Goal: Transaction & Acquisition: Purchase product/service

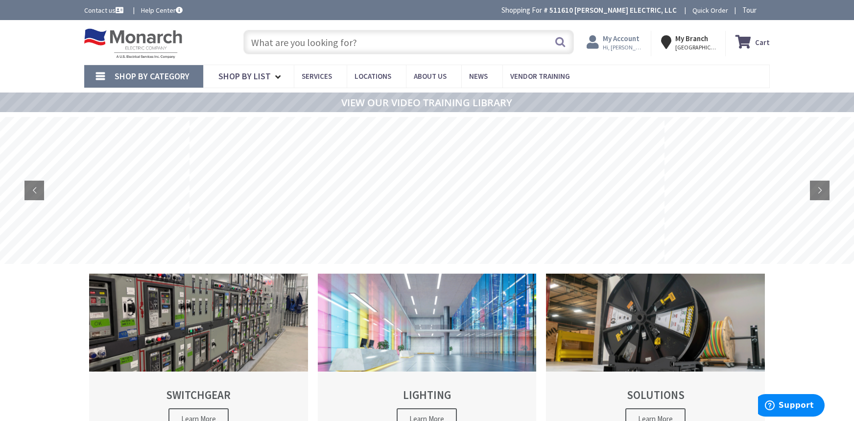
click at [624, 39] on strong "My Account" at bounding box center [621, 38] width 37 height 9
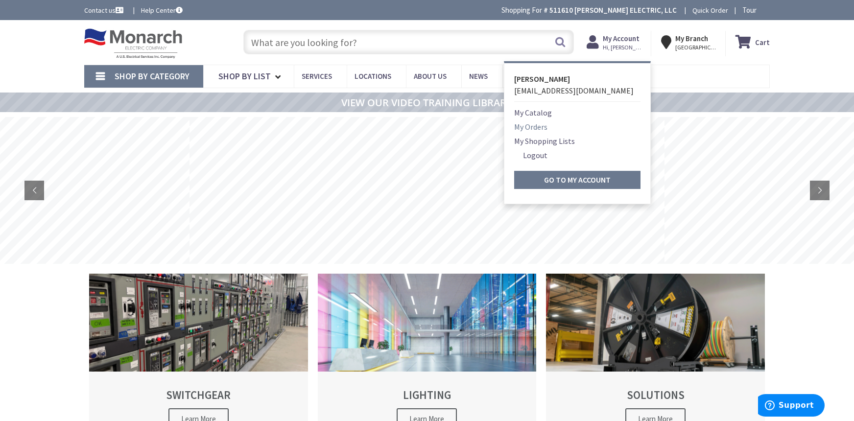
click at [538, 127] on link "My Orders" at bounding box center [530, 127] width 33 height 12
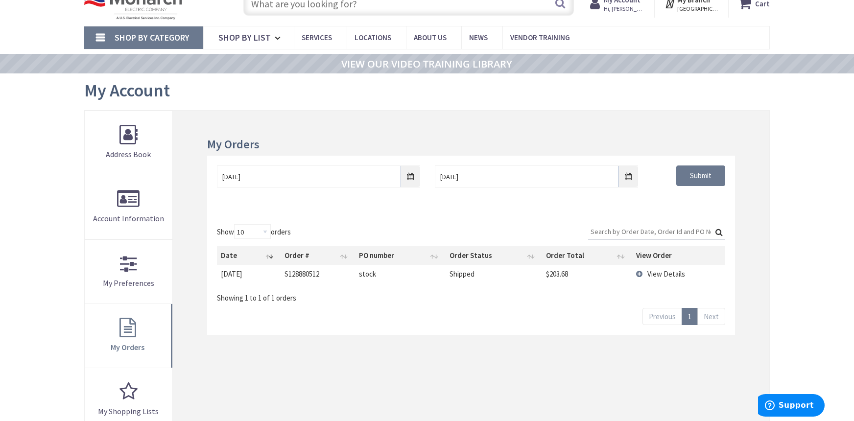
scroll to position [46, 0]
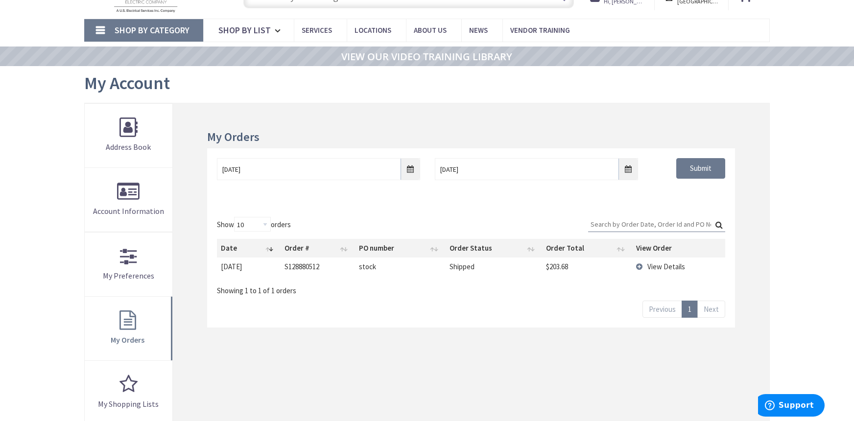
click at [660, 267] on span "View Details" at bounding box center [666, 266] width 38 height 9
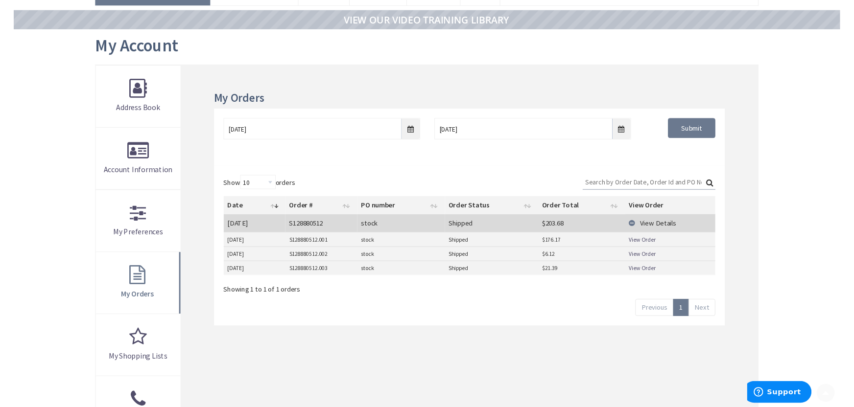
scroll to position [87, 0]
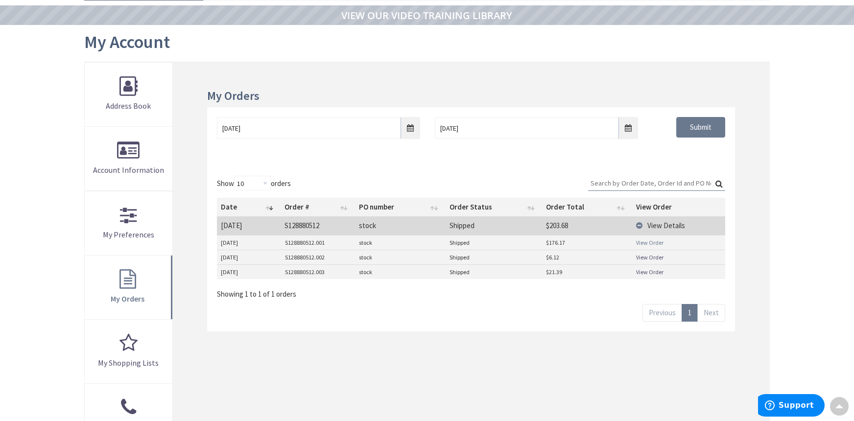
click at [650, 242] on link "View Order" at bounding box center [649, 243] width 27 height 8
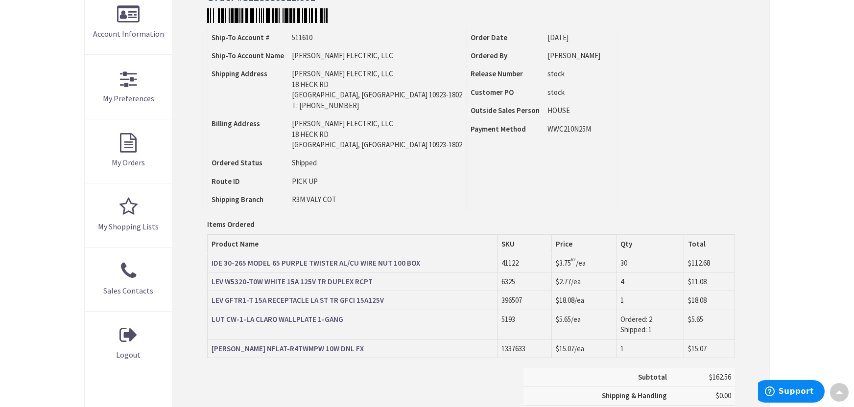
scroll to position [224, 0]
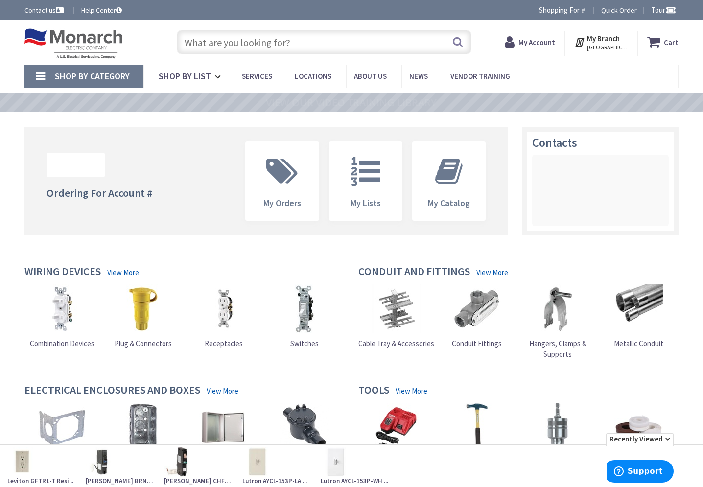
click at [263, 47] on input "text" at bounding box center [324, 42] width 295 height 24
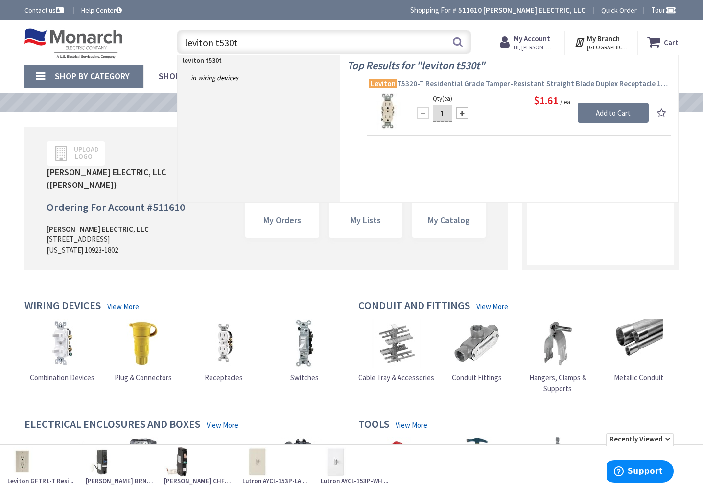
type input "leviton t530t"
click at [417, 85] on span "Leviton T5320-T Residential Grade Tamper-Resistant Straight Blade Duplex Recept…" at bounding box center [518, 84] width 299 height 10
